Goal: Task Accomplishment & Management: Use online tool/utility

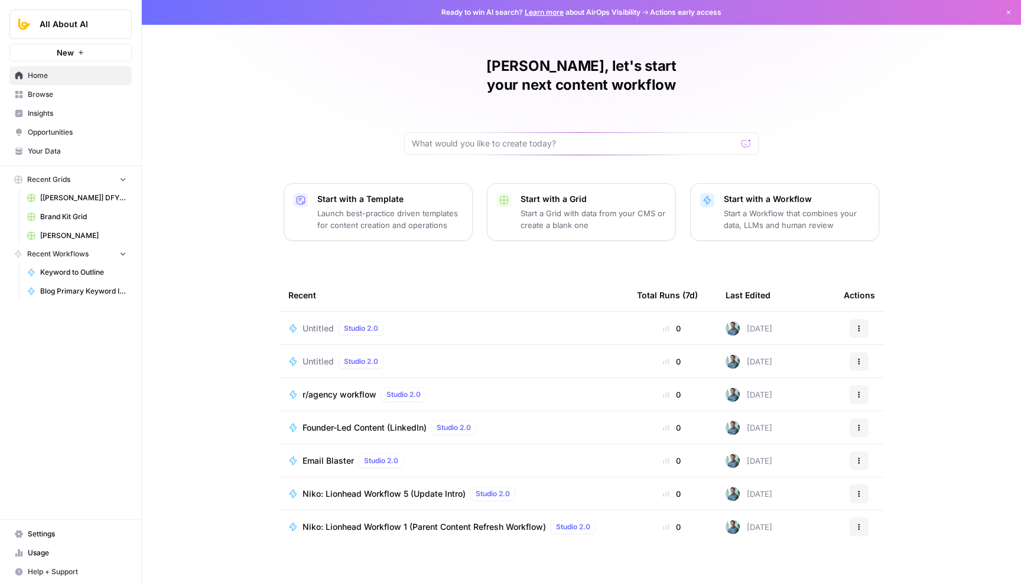
click at [118, 203] on link "[[PERSON_NAME]] DFY POC👨‍🦲" at bounding box center [77, 197] width 110 height 19
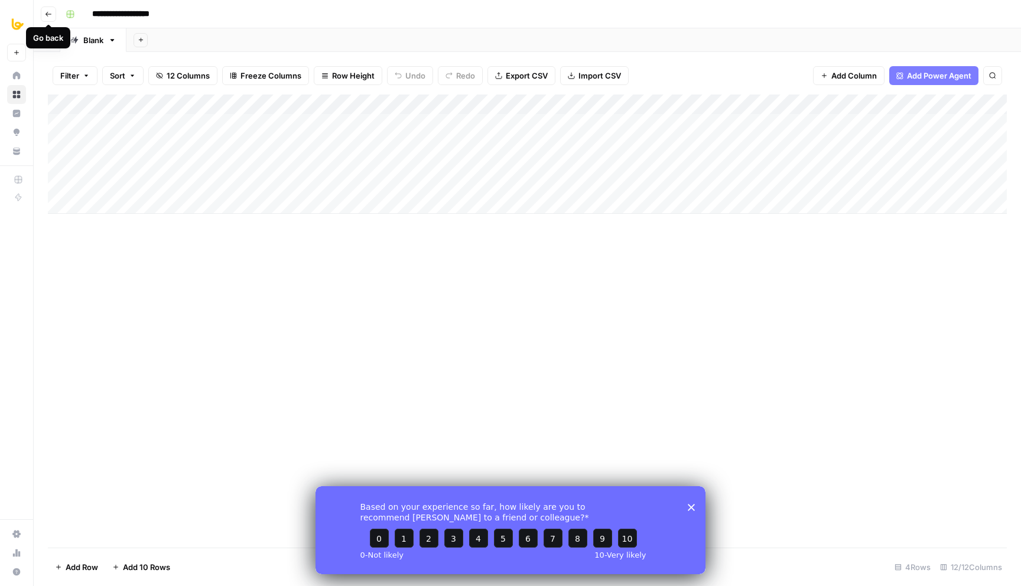
click at [43, 15] on button "Go back" at bounding box center [48, 13] width 15 height 15
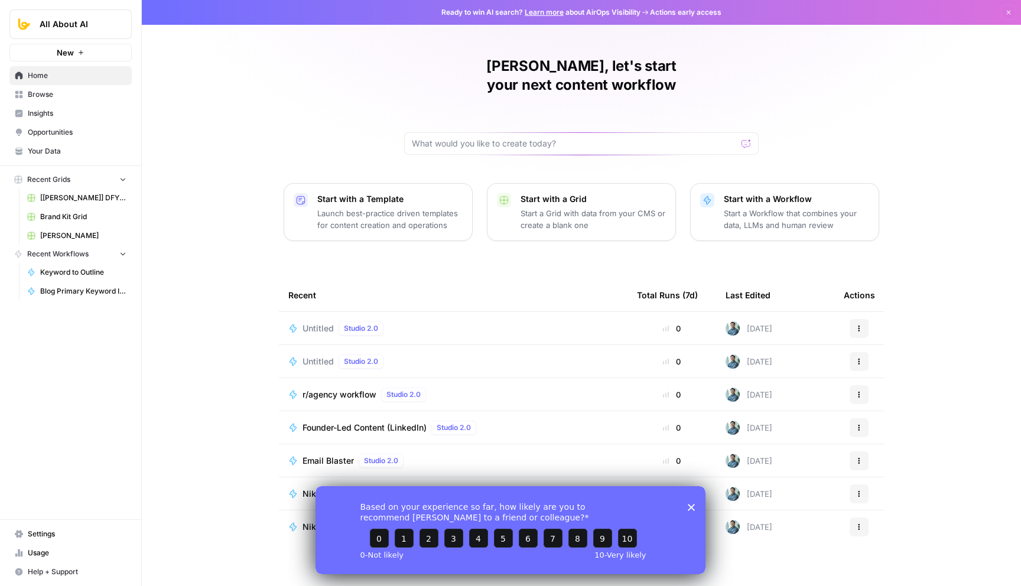
click at [65, 49] on span "New" at bounding box center [65, 53] width 17 height 12
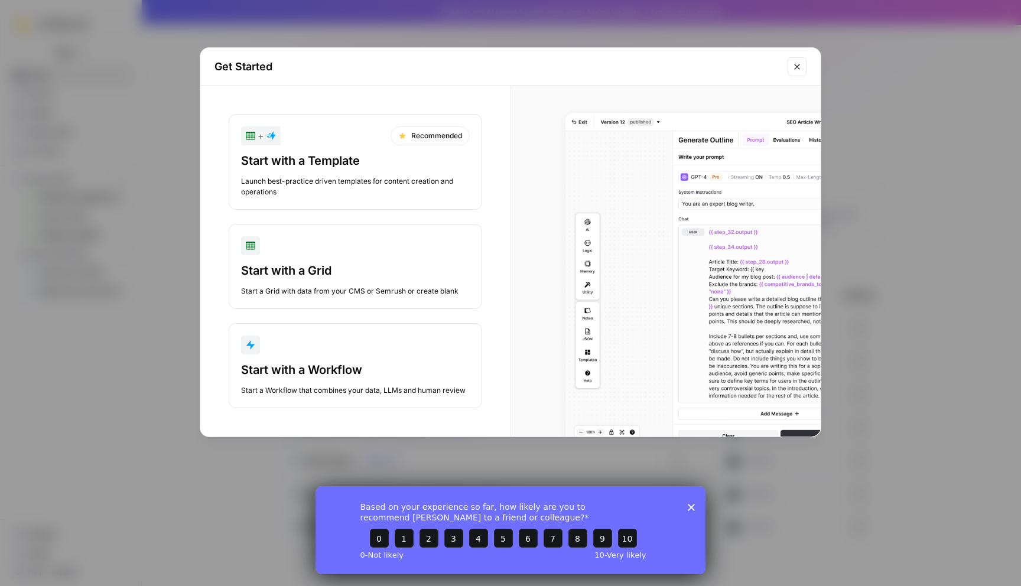
click at [330, 371] on div "Start with a Workflow" at bounding box center [355, 369] width 229 height 17
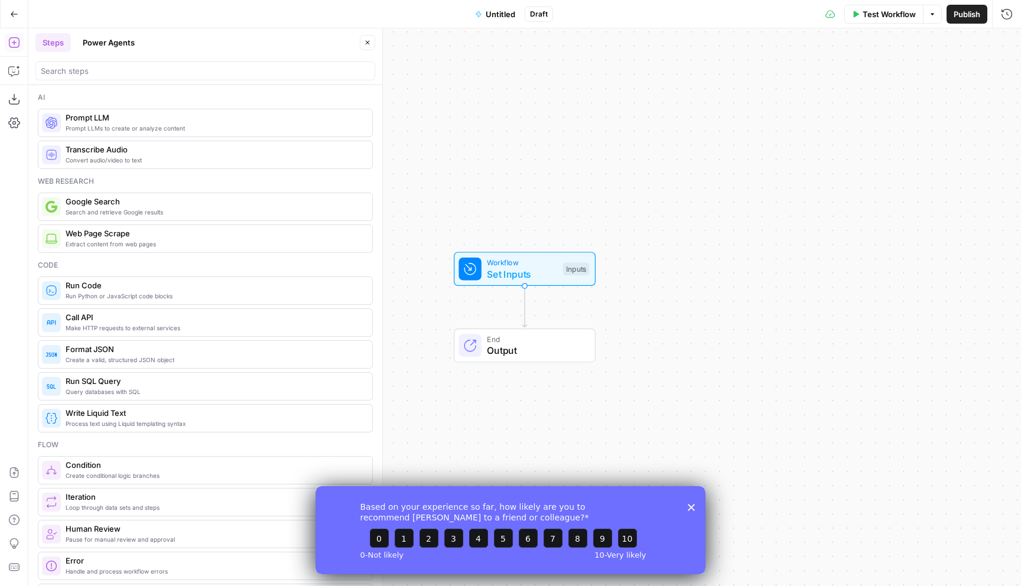
click at [693, 507] on icon "Close survey" at bounding box center [690, 506] width 7 height 7
